Goal: Ask a question: Seek information or help from site administrators or community

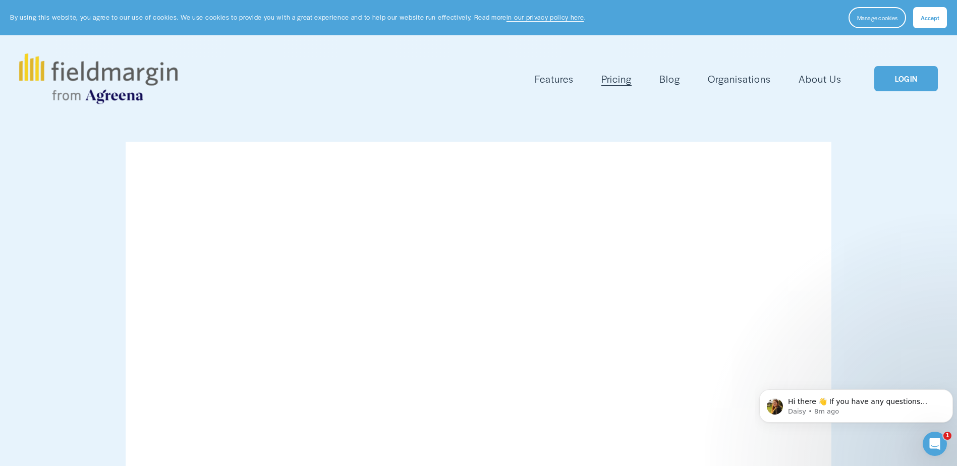
click at [908, 83] on link "LOGIN" at bounding box center [906, 79] width 64 height 26
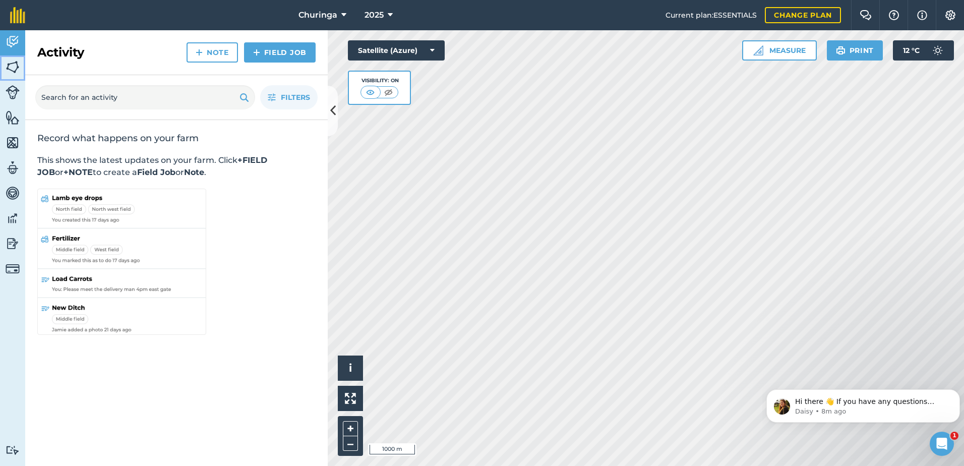
click at [15, 69] on img at bounding box center [13, 67] width 14 height 15
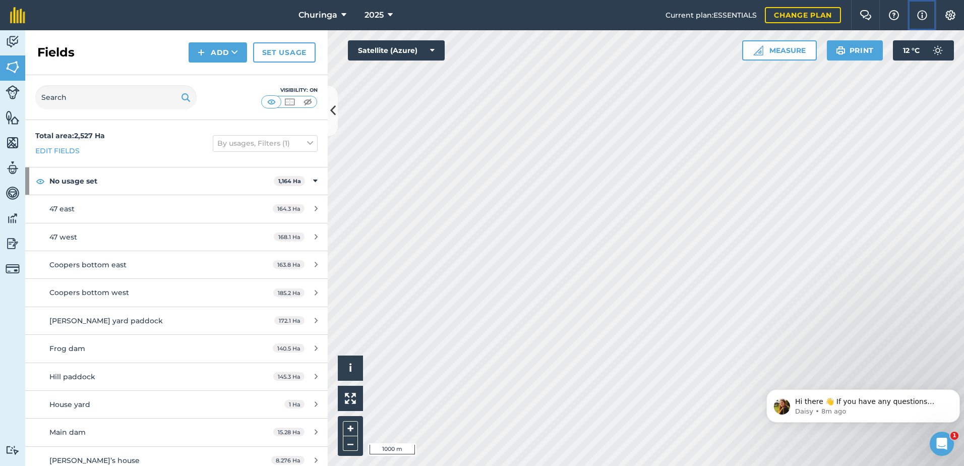
click at [921, 14] on img at bounding box center [923, 15] width 10 height 12
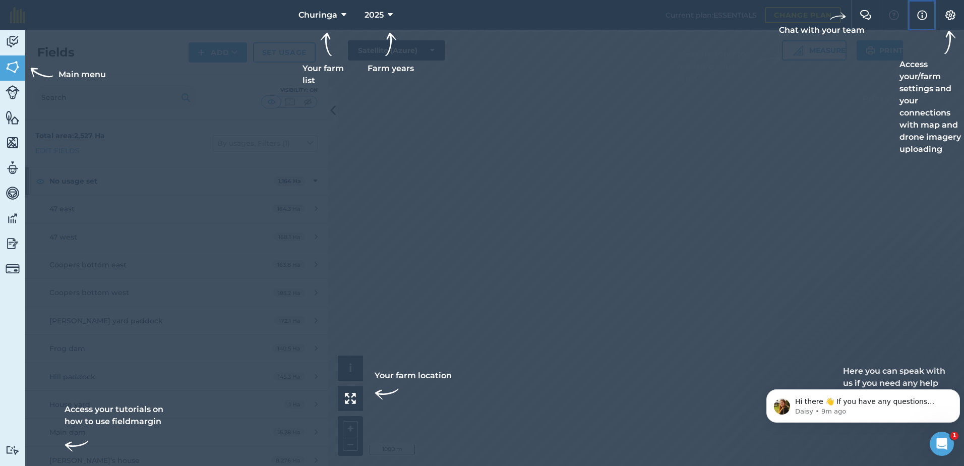
click at [921, 14] on img at bounding box center [923, 15] width 10 height 12
click at [18, 68] on img at bounding box center [13, 67] width 14 height 15
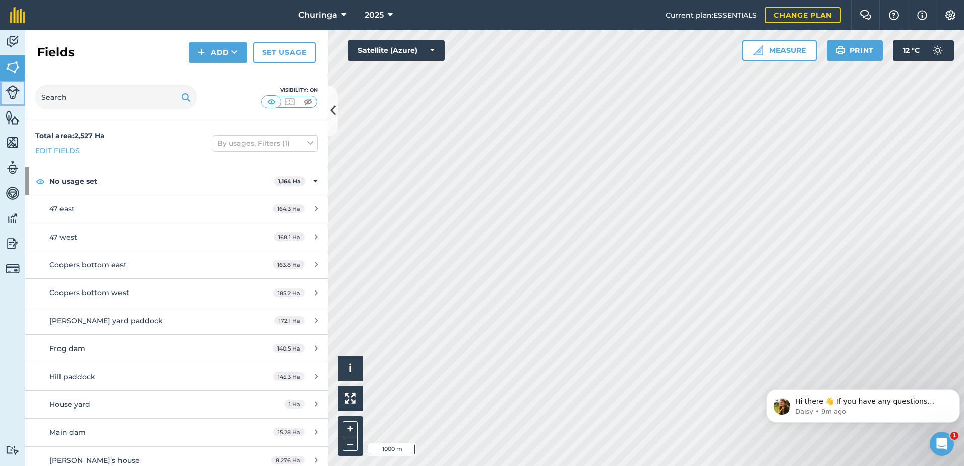
click at [14, 93] on img at bounding box center [13, 92] width 14 height 14
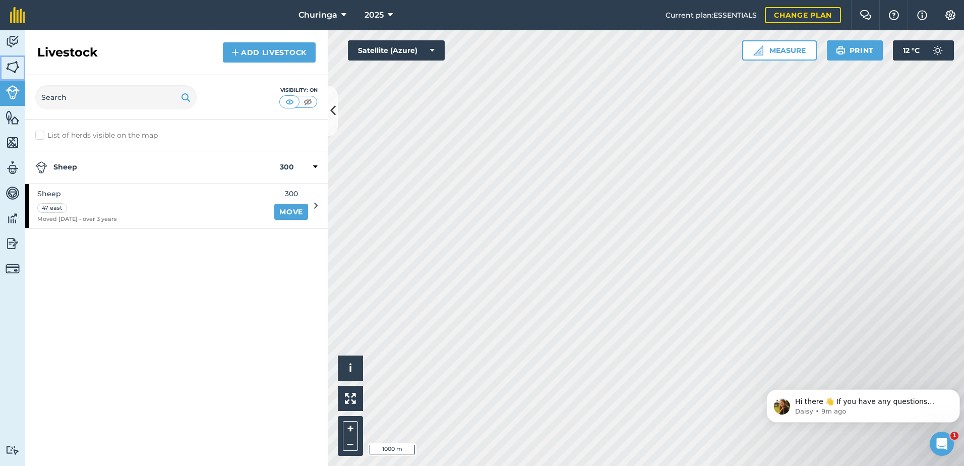
click at [10, 71] on img at bounding box center [13, 67] width 14 height 15
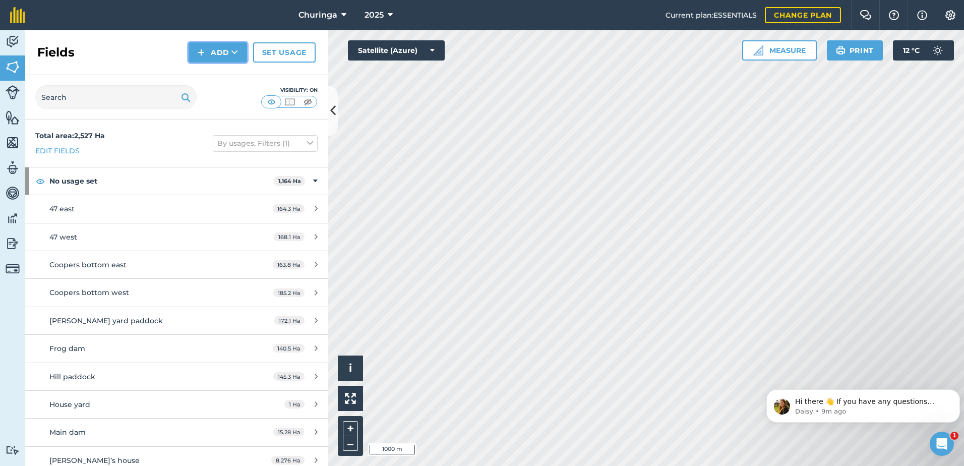
click at [217, 54] on button "Add" at bounding box center [218, 52] width 59 height 20
click at [217, 54] on button "Add Draw Import" at bounding box center [218, 52] width 59 height 20
click at [222, 52] on button "Add" at bounding box center [218, 52] width 59 height 20
click at [222, 52] on button "Add Draw Import" at bounding box center [218, 52] width 59 height 20
click at [288, 102] on img at bounding box center [289, 102] width 13 height 10
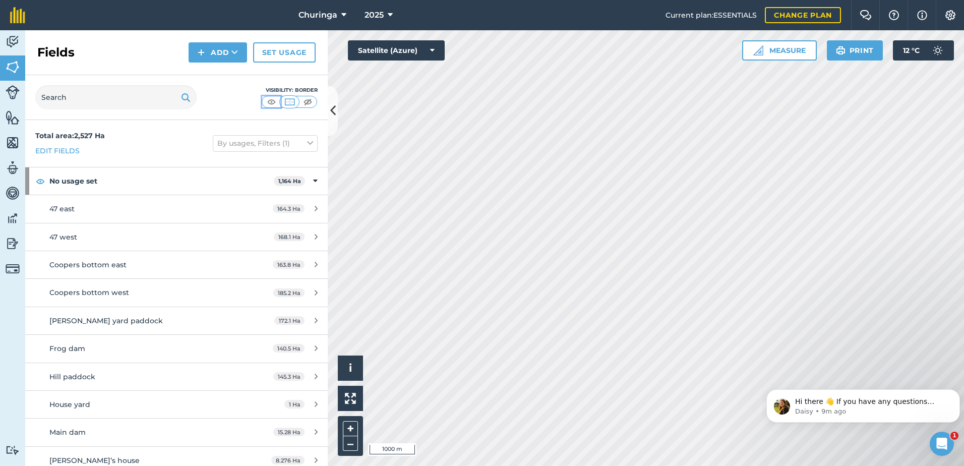
click at [273, 101] on img at bounding box center [271, 102] width 13 height 10
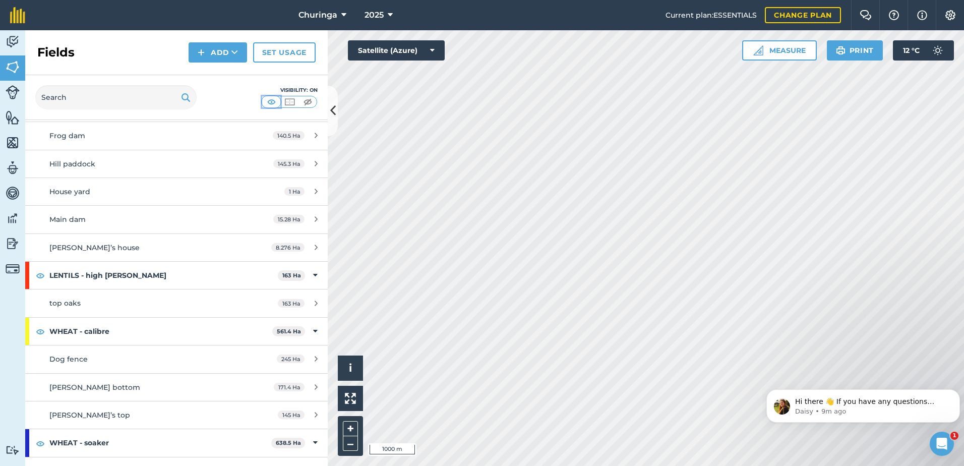
scroll to position [288, 0]
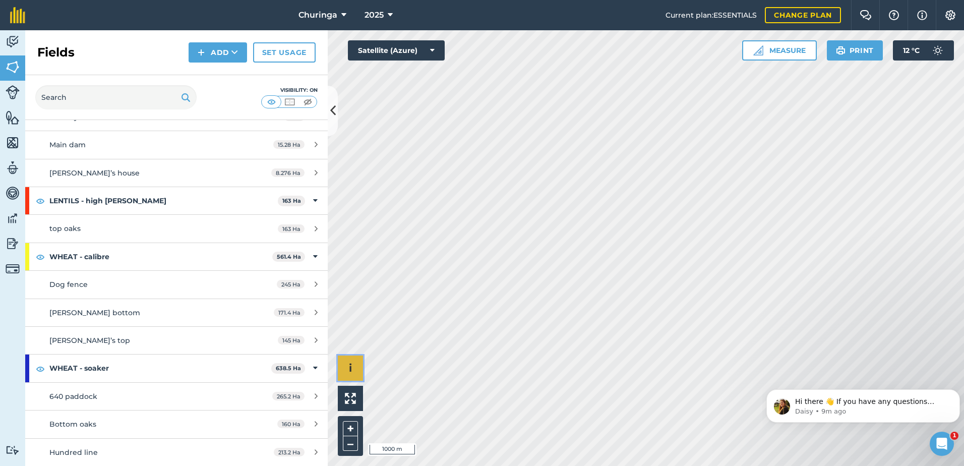
click at [347, 370] on button "i" at bounding box center [350, 368] width 25 height 25
click at [347, 370] on button "›" at bounding box center [350, 368] width 25 height 25
click at [814, 415] on p "Daisy • 9m ago" at bounding box center [871, 411] width 152 height 9
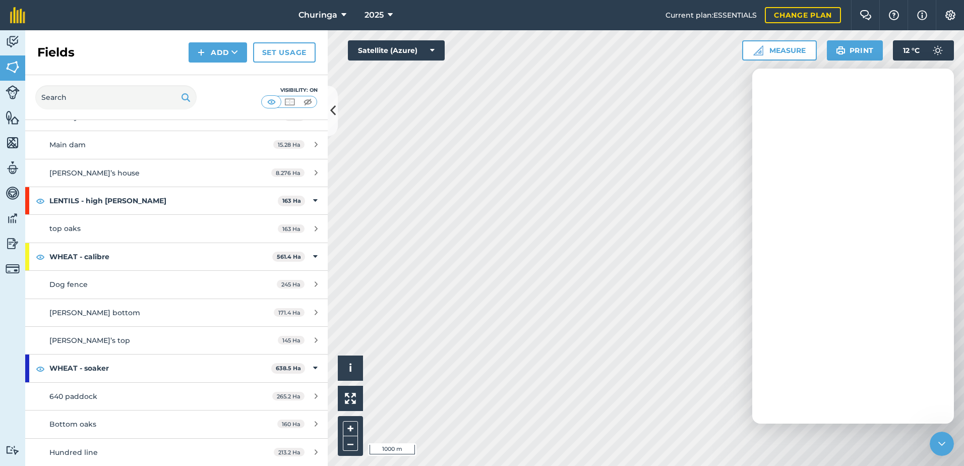
scroll to position [0, 0]
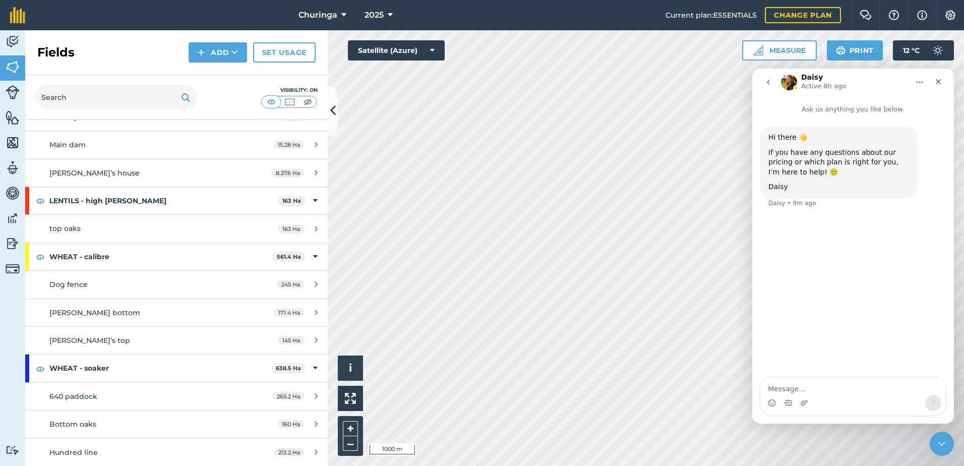
click at [818, 386] on textarea "Message…" at bounding box center [853, 386] width 185 height 17
type textarea "Can you help me print or export a list of paddocks?"
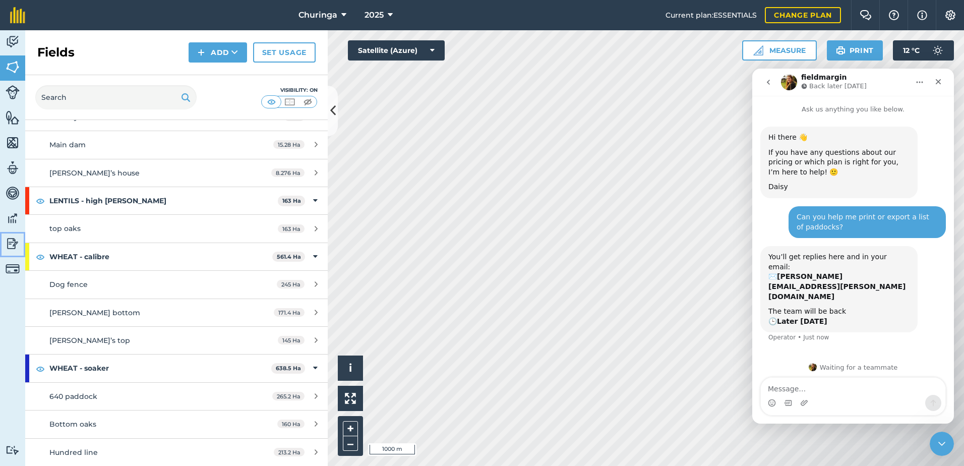
click at [9, 245] on img at bounding box center [13, 243] width 14 height 15
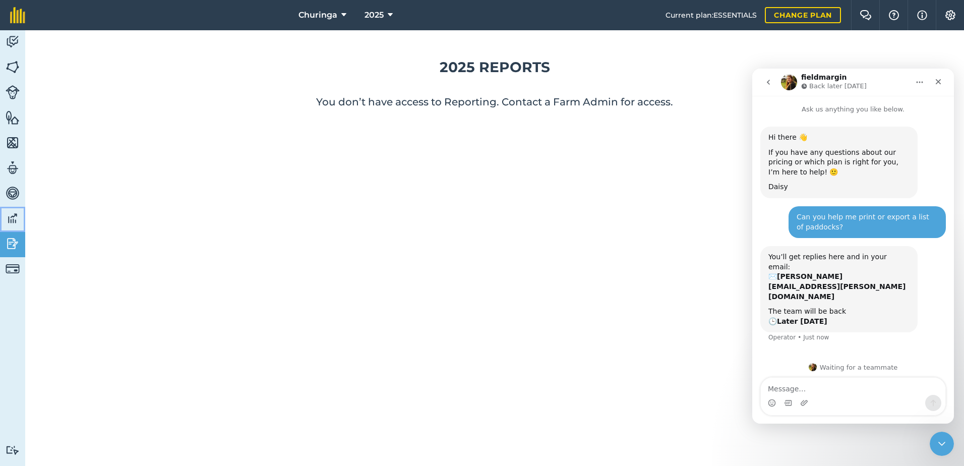
click at [13, 220] on img at bounding box center [13, 218] width 14 height 15
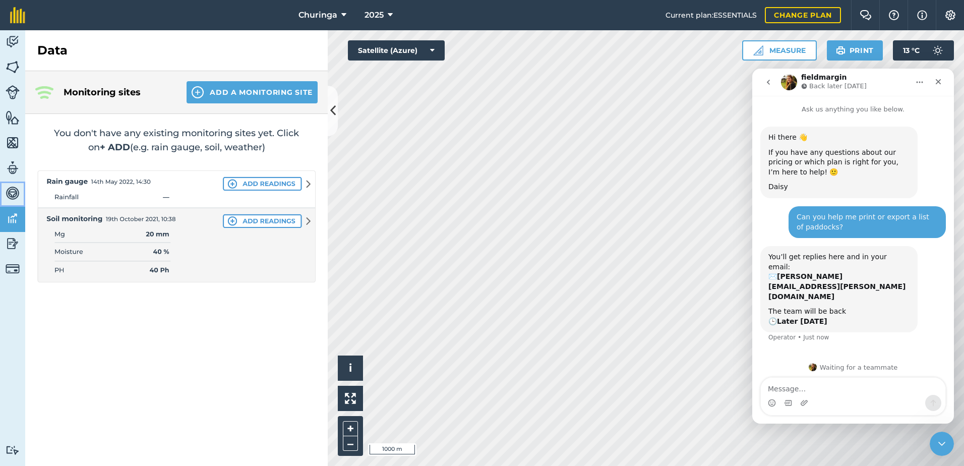
click at [16, 191] on img at bounding box center [13, 193] width 14 height 15
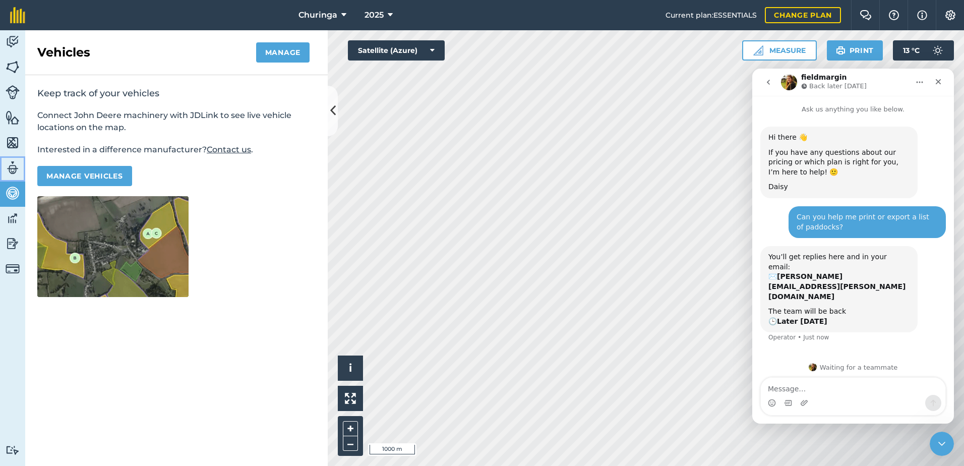
click at [13, 169] on img at bounding box center [13, 167] width 14 height 15
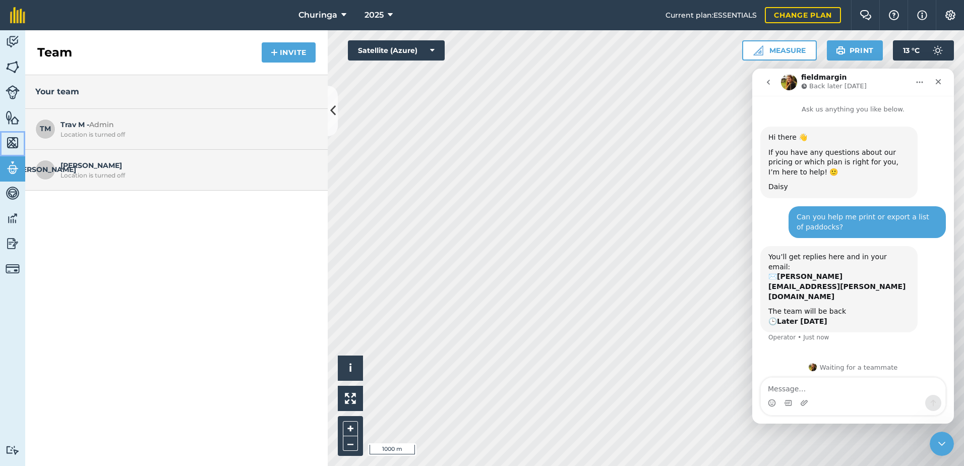
click at [11, 145] on img at bounding box center [13, 142] width 14 height 15
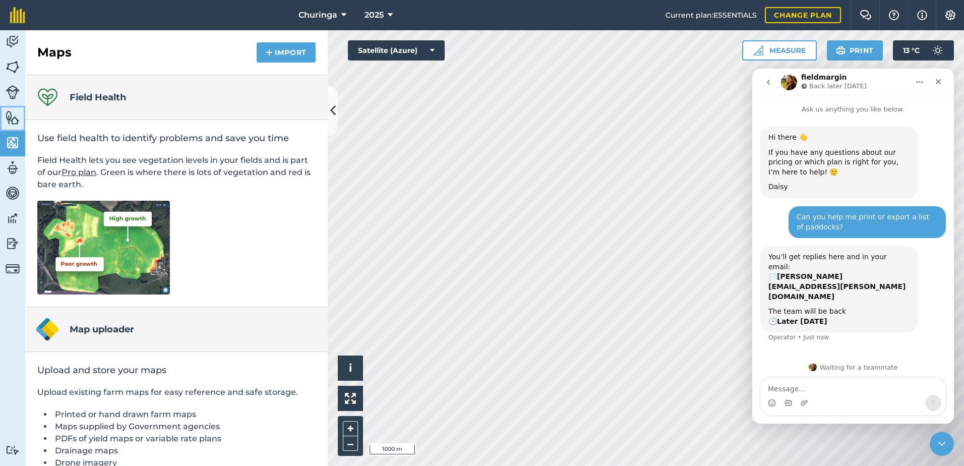
click at [11, 119] on img at bounding box center [13, 117] width 14 height 15
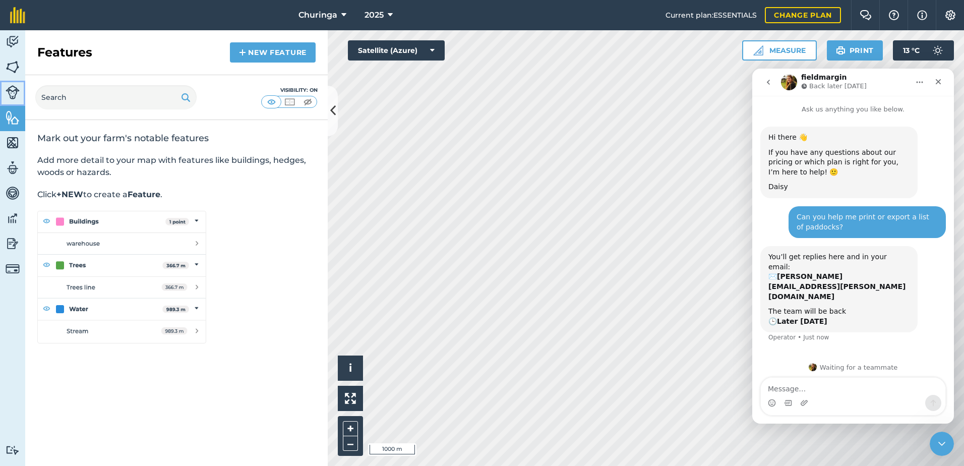
click at [10, 95] on img at bounding box center [13, 92] width 14 height 14
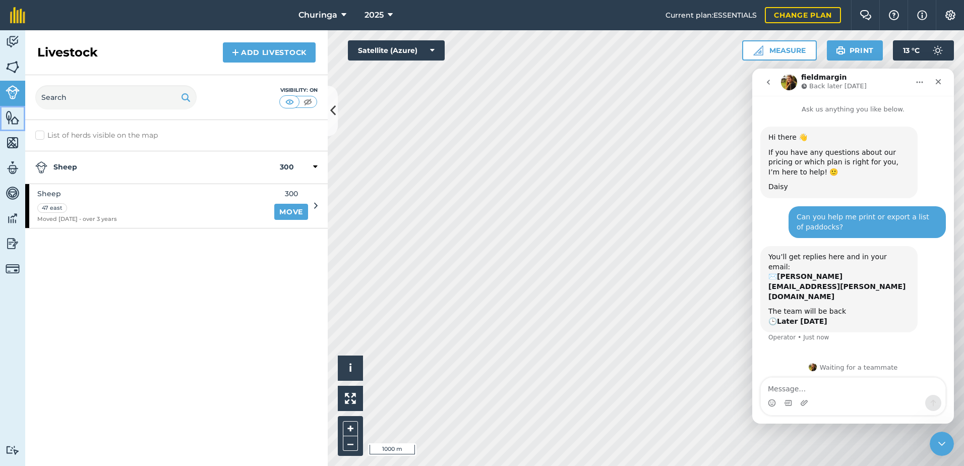
click at [16, 112] on img at bounding box center [13, 117] width 14 height 15
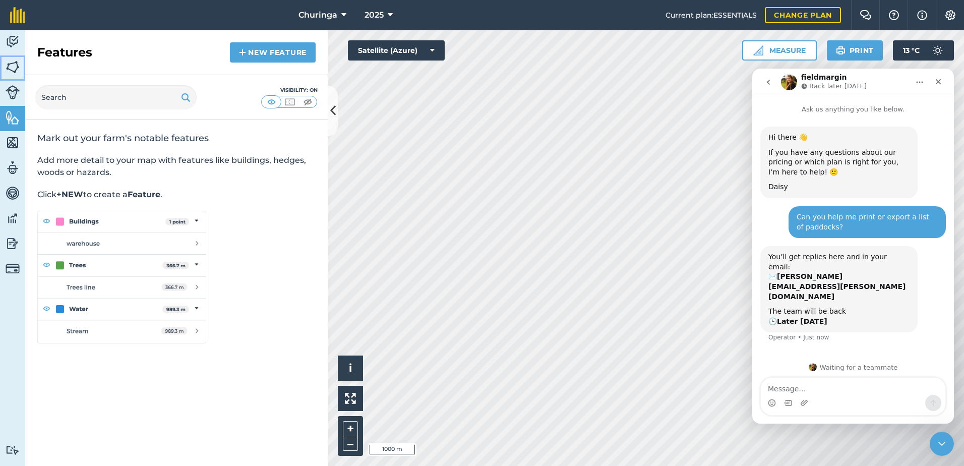
click at [8, 67] on img at bounding box center [13, 67] width 14 height 15
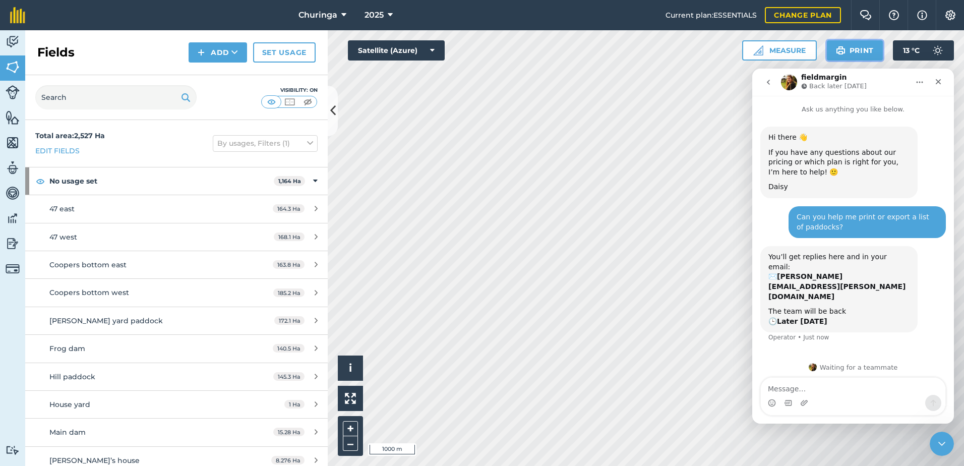
click at [864, 50] on button "Print" at bounding box center [855, 50] width 56 height 20
click at [893, 15] on img at bounding box center [894, 15] width 12 height 10
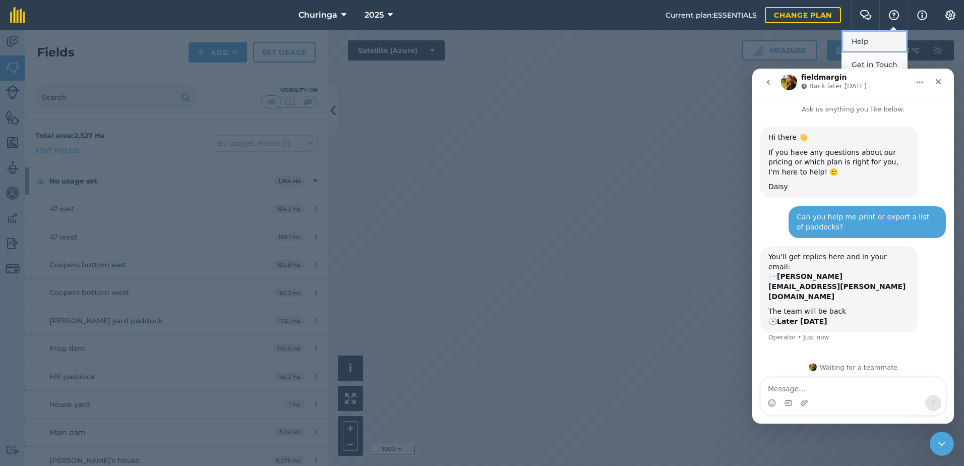
click at [873, 41] on link "Help" at bounding box center [875, 41] width 66 height 23
click at [892, 15] on img at bounding box center [894, 15] width 12 height 10
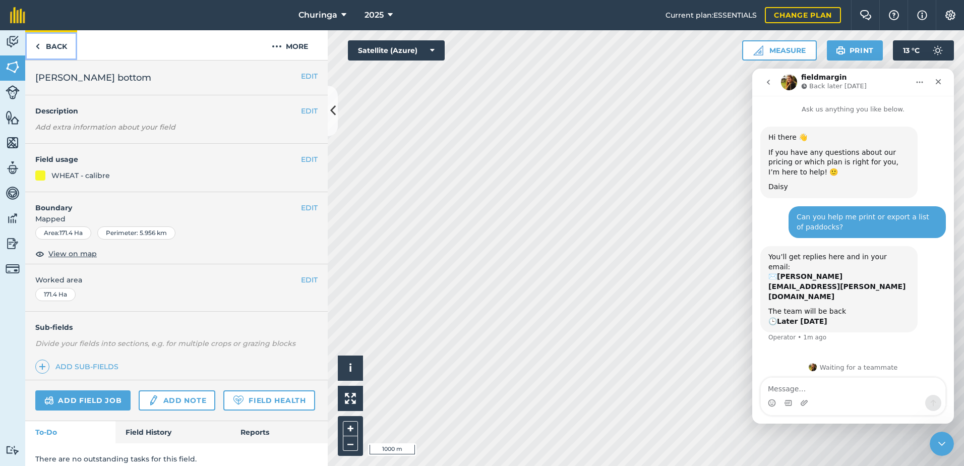
click at [57, 49] on link "Back" at bounding box center [51, 45] width 52 height 30
click at [50, 47] on link "Back" at bounding box center [51, 45] width 52 height 30
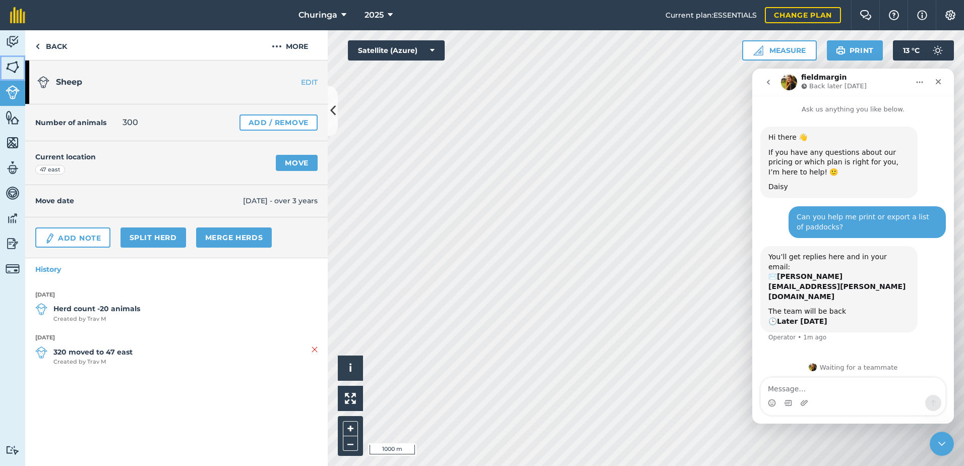
click at [10, 66] on img at bounding box center [13, 67] width 14 height 15
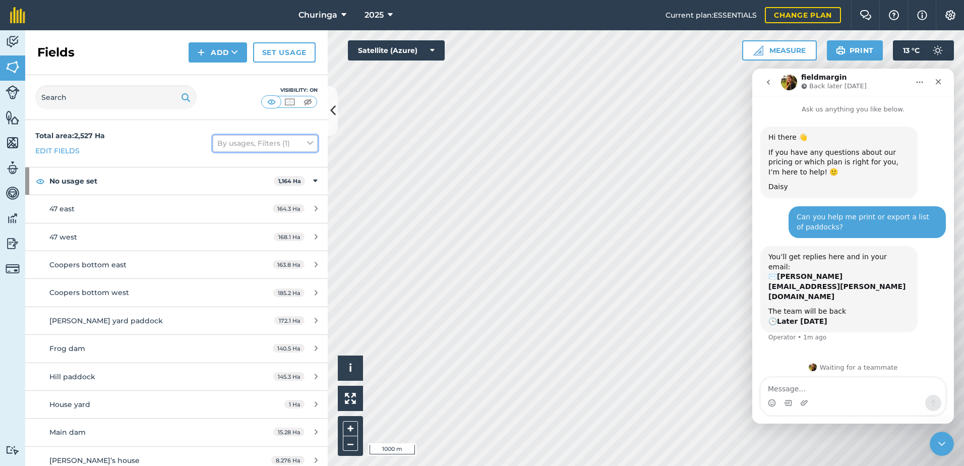
click at [262, 145] on button "By usages, Filters (1)" at bounding box center [265, 143] width 105 height 16
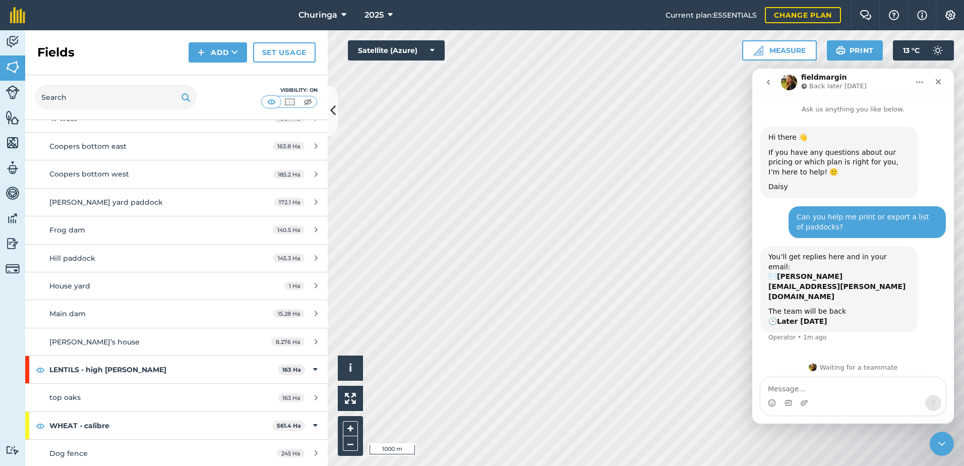
scroll to position [288, 0]
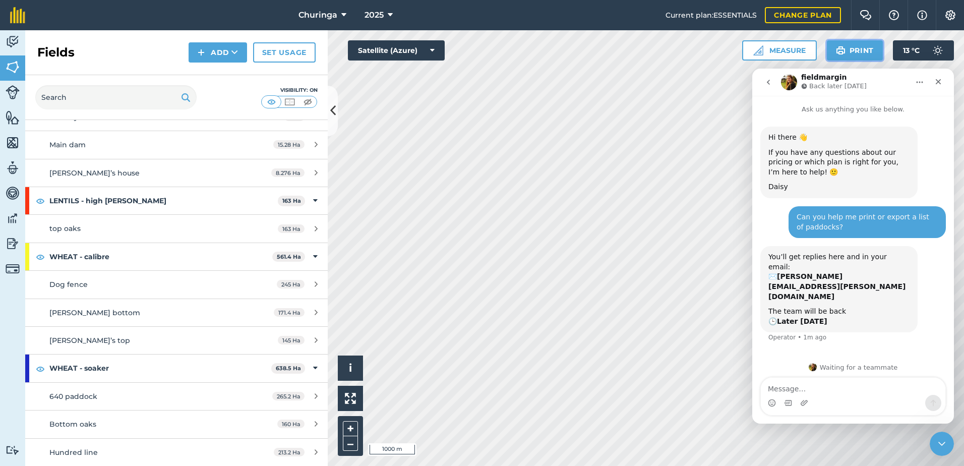
click at [859, 47] on button "Print" at bounding box center [855, 50] width 56 height 20
click at [933, 78] on div "Close" at bounding box center [939, 82] width 18 height 18
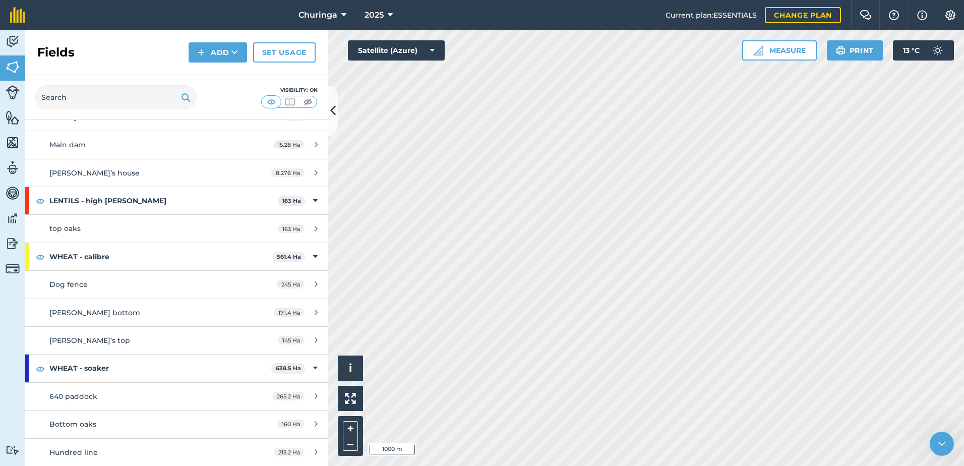
scroll to position [0, 0]
